Goal: Information Seeking & Learning: Find specific fact

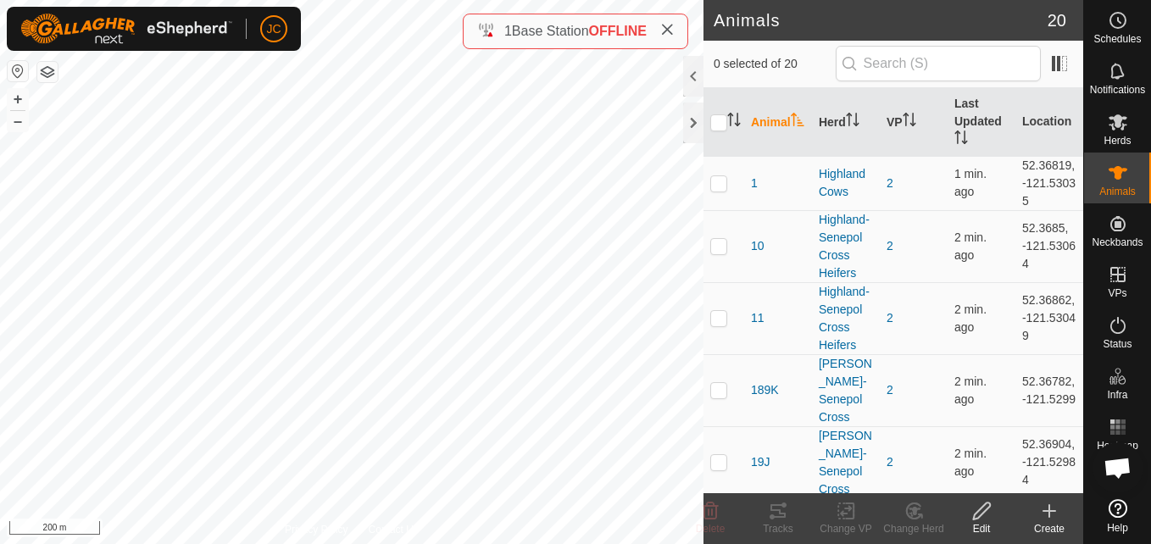
scroll to position [522, 0]
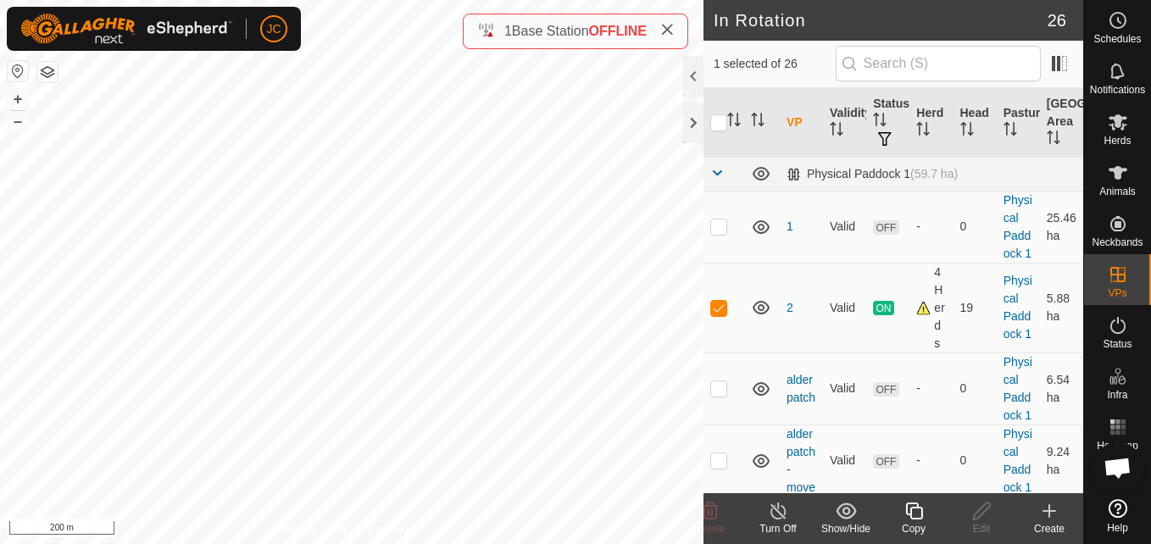
checkbox input "false"
click at [723, 353] on td at bounding box center [724, 389] width 41 height 72
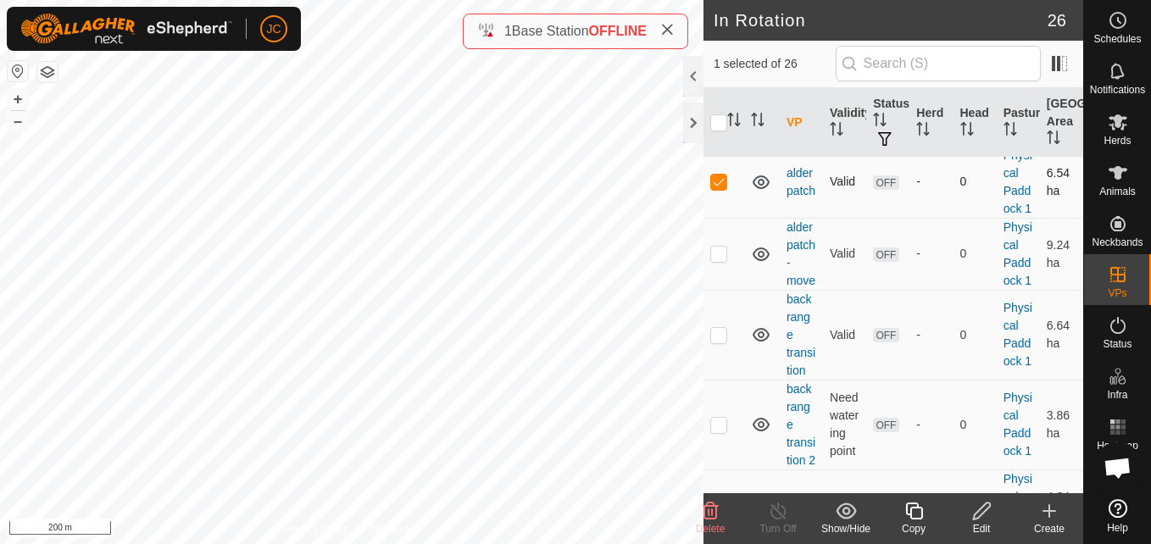
checkbox input "false"
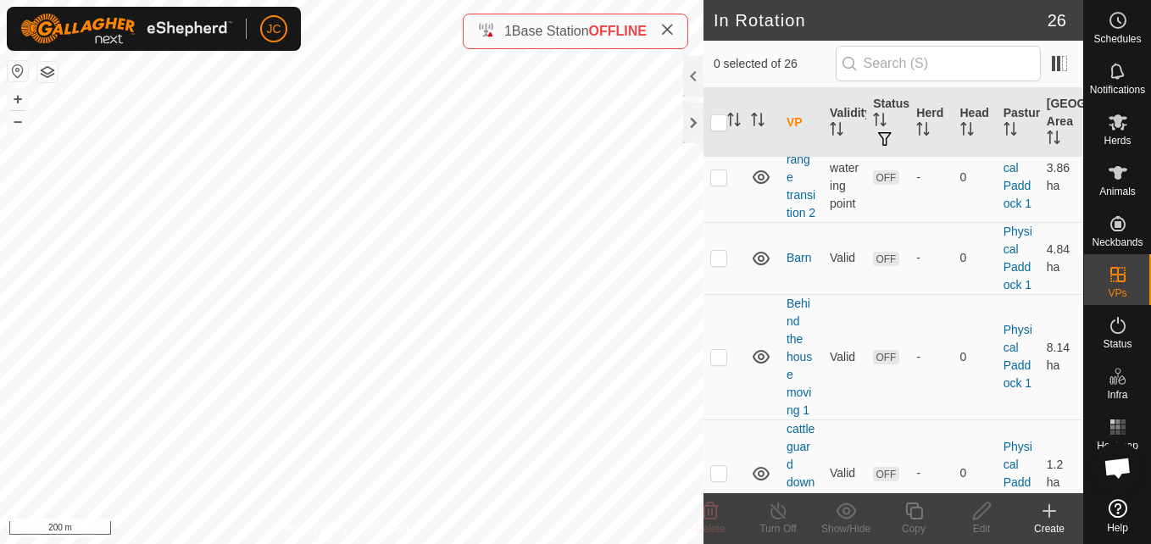
scroll to position [457, 0]
click at [1121, 114] on icon at bounding box center [1118, 122] width 20 height 20
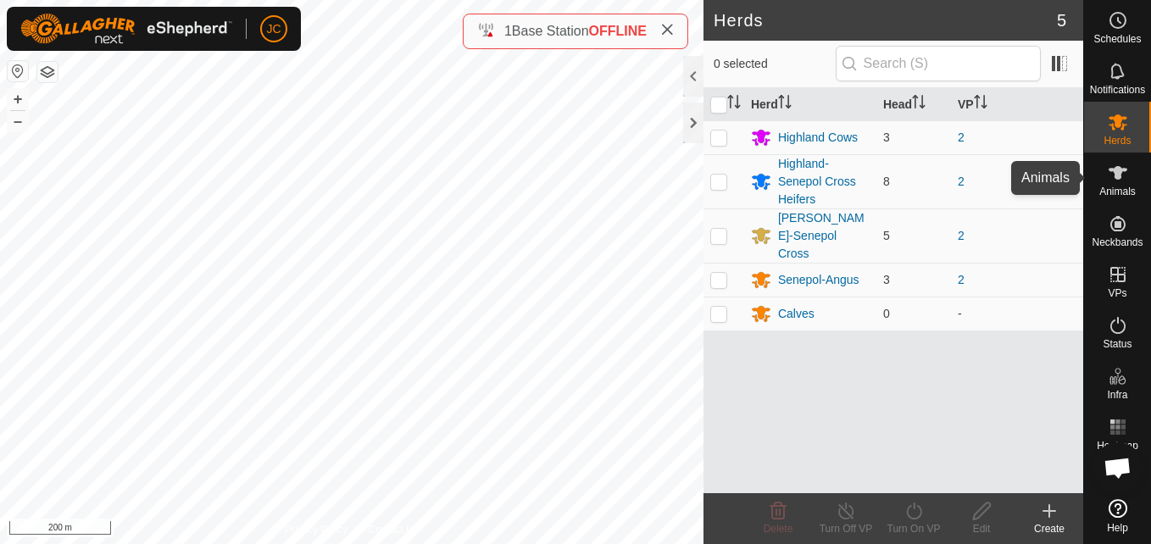
click at [1113, 172] on icon at bounding box center [1118, 173] width 20 height 20
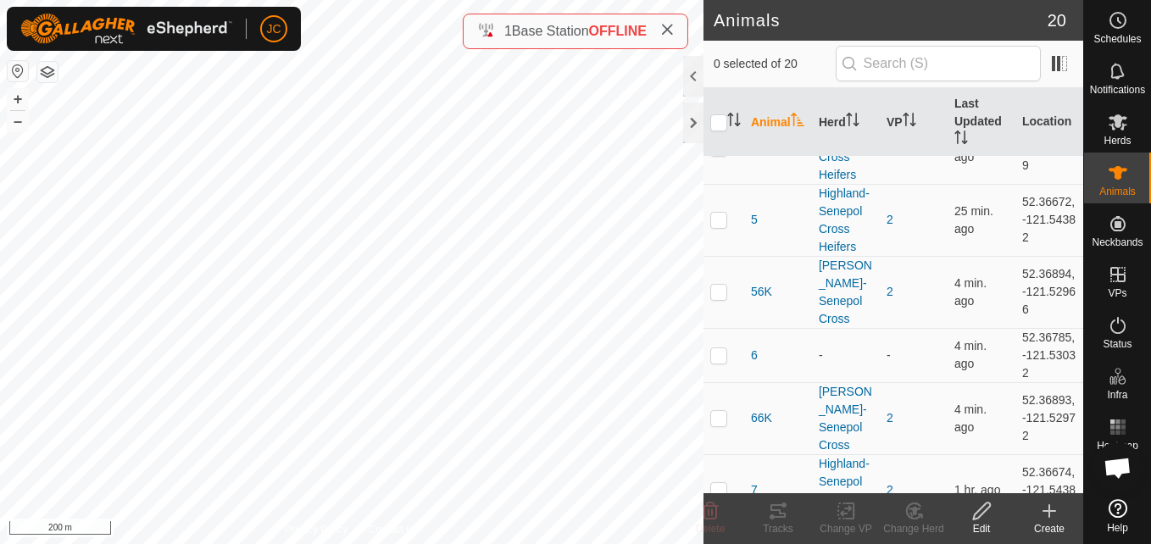
scroll to position [647, 0]
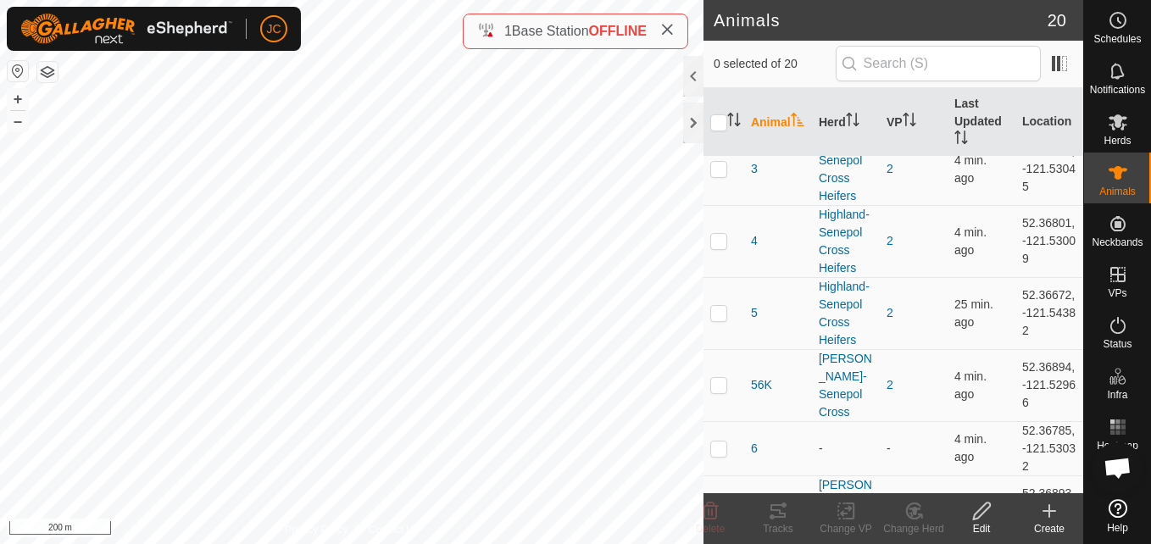
scroll to position [565, 0]
click at [1037, 332] on td "52.36672, -121.54382" at bounding box center [1049, 312] width 68 height 72
drag, startPoint x: 1037, startPoint y: 332, endPoint x: 1036, endPoint y: 311, distance: 21.2
click at [1036, 276] on td "52.36801, -121.53009" at bounding box center [1049, 240] width 68 height 72
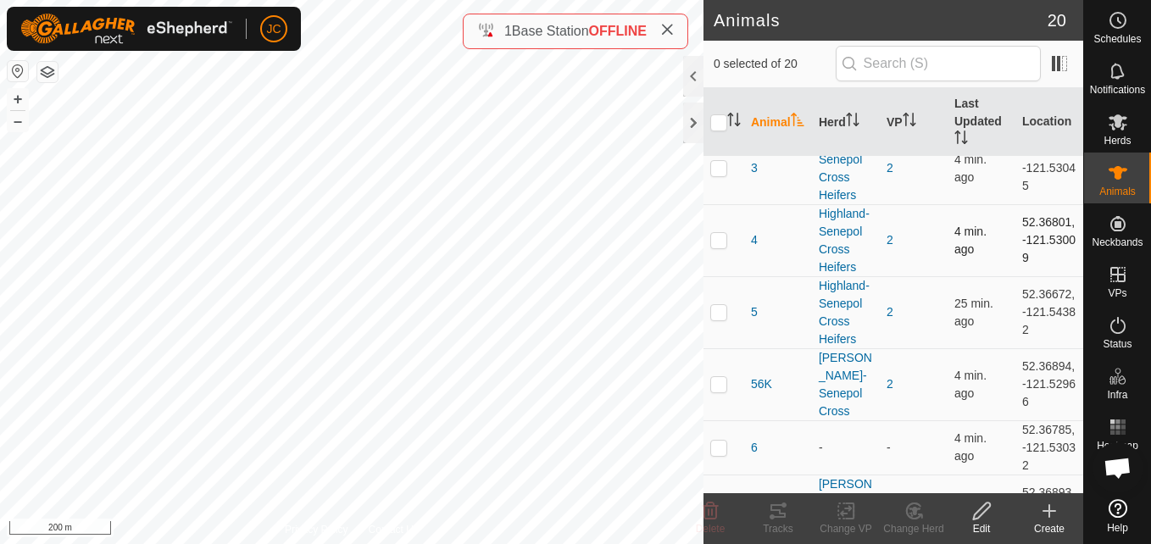
click at [1036, 276] on td "52.36801, -121.53009" at bounding box center [1049, 240] width 68 height 72
click at [1034, 319] on td "52.36672, -121.54382" at bounding box center [1049, 312] width 68 height 72
copy td "52.36672"
drag, startPoint x: 1007, startPoint y: 358, endPoint x: 1039, endPoint y: 378, distance: 38.1
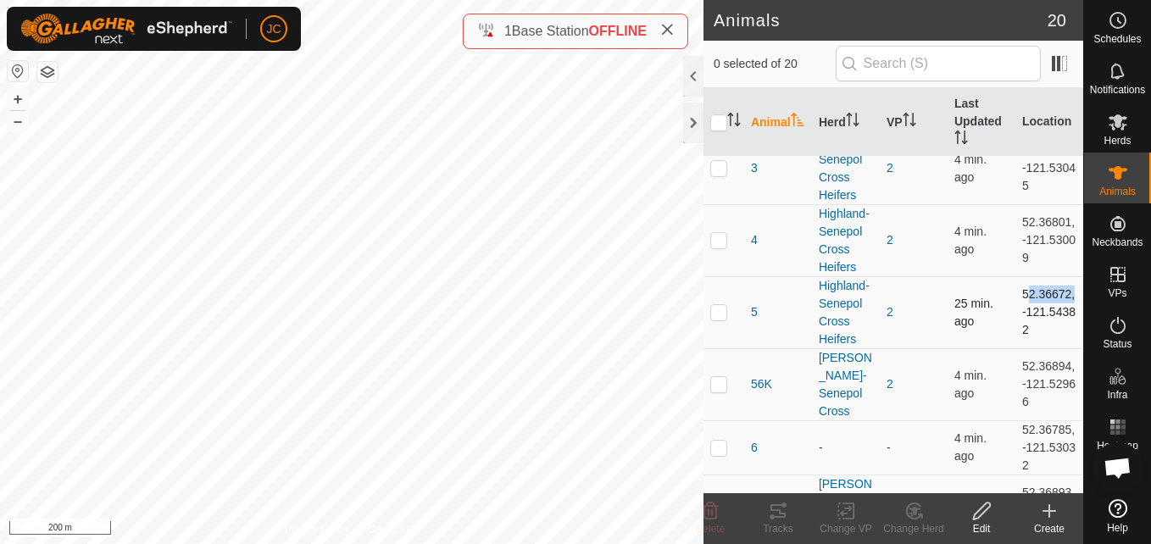
click at [1039, 348] on td "52.36672, -121.54382" at bounding box center [1049, 312] width 68 height 72
copy td "-121.54382"
drag, startPoint x: 1014, startPoint y: 321, endPoint x: 1045, endPoint y: 370, distance: 58.3
click at [1045, 348] on td "52.36672, -121.54382" at bounding box center [1049, 312] width 68 height 72
copy td "52.36672, -121.54382"
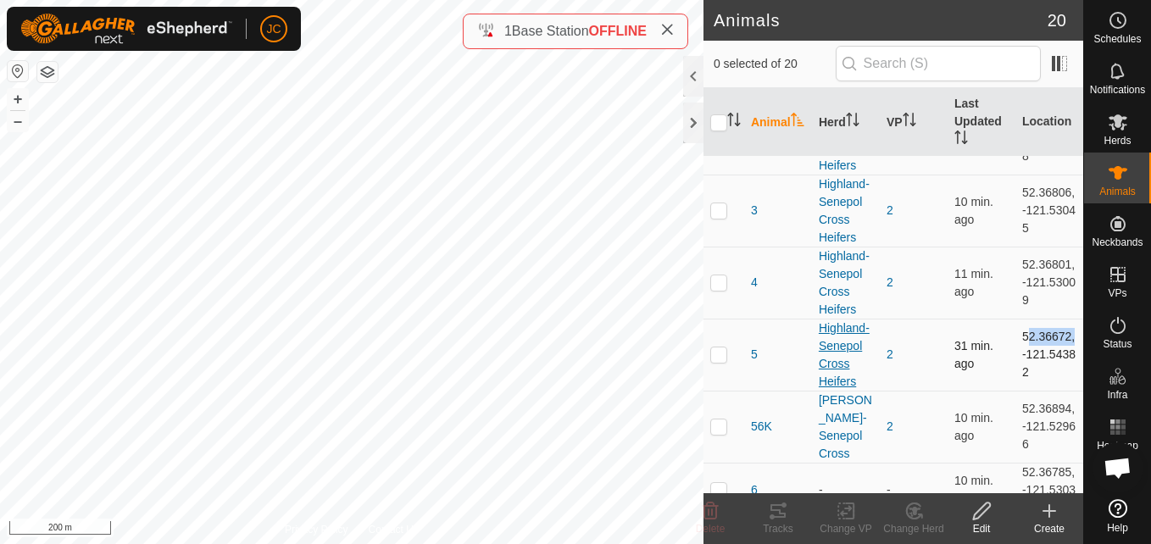
scroll to position [514, 0]
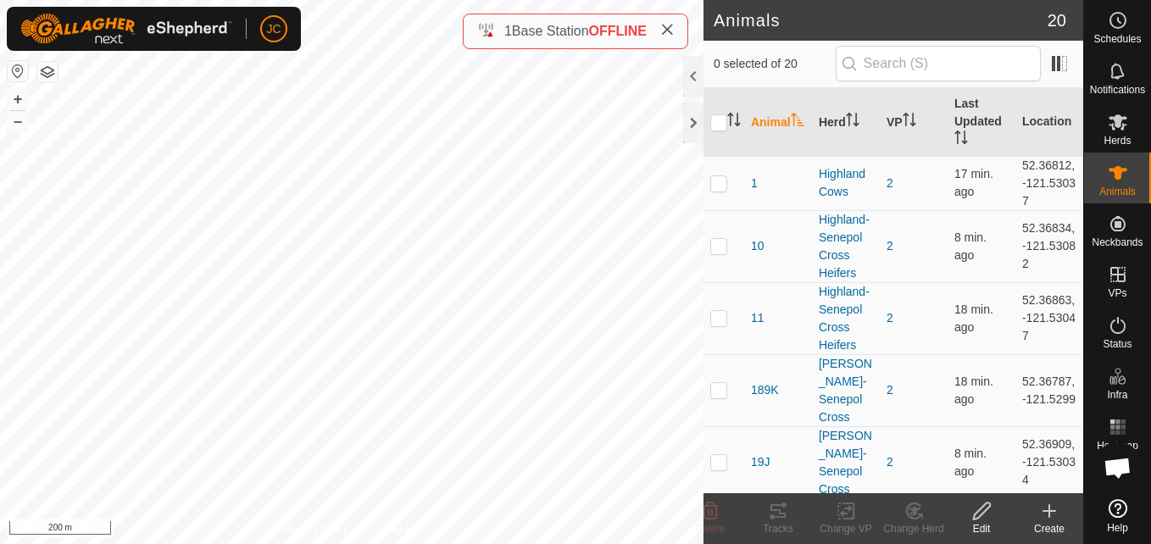
scroll to position [522, 0]
